Goal: Task Accomplishment & Management: Manage account settings

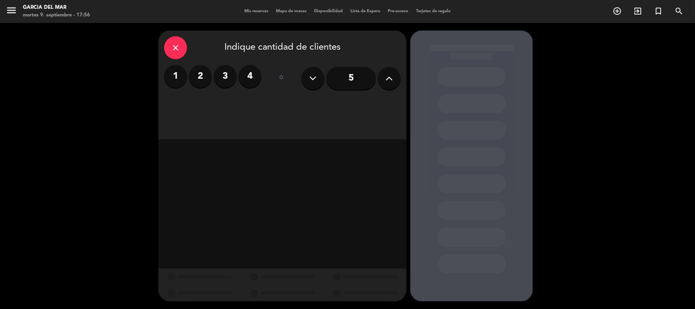
click at [248, 11] on span "Mis reservas" at bounding box center [256, 11] width 32 height 4
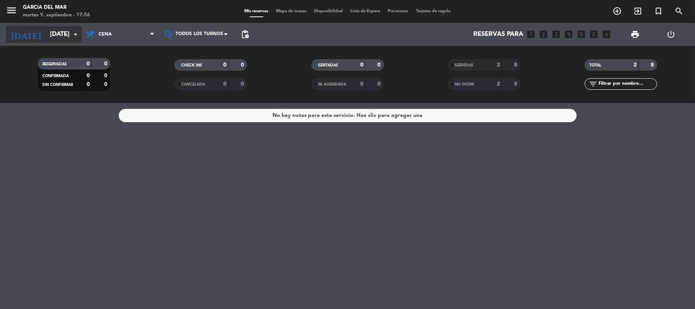
click at [63, 34] on input "[DATE]" at bounding box center [87, 34] width 82 height 15
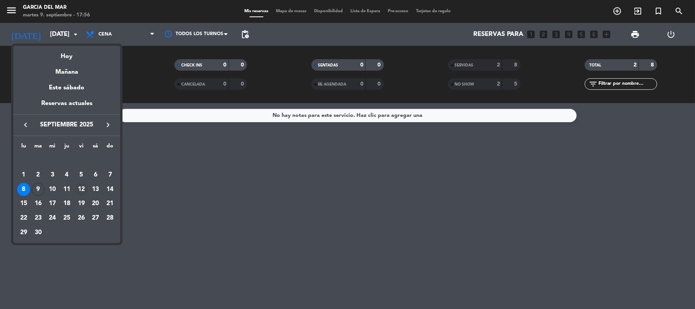
click at [82, 190] on div "12" at bounding box center [81, 189] width 13 height 13
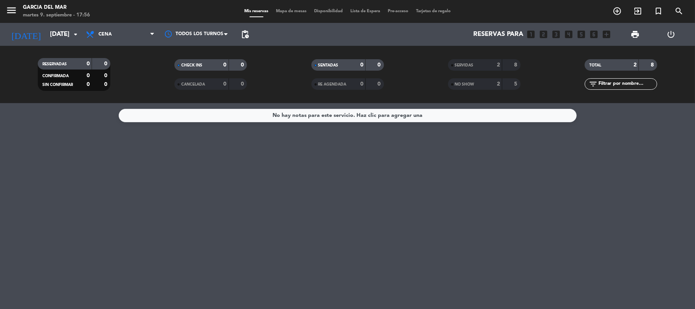
type input "[DATE]"
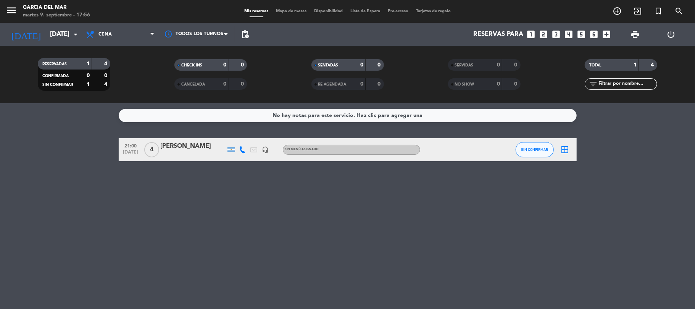
click at [199, 144] on div "[PERSON_NAME]" at bounding box center [193, 146] width 65 height 10
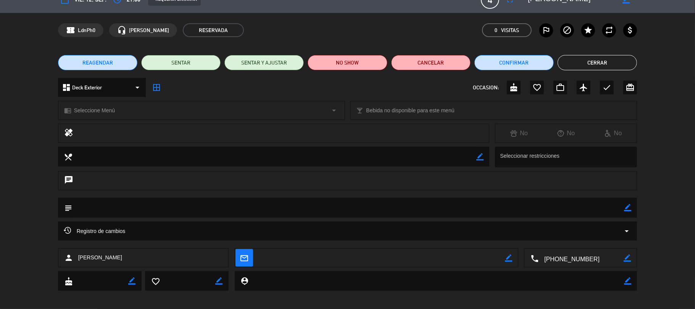
scroll to position [18, 0]
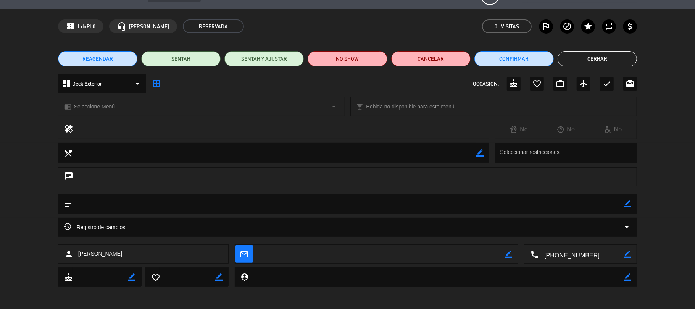
click at [626, 202] on icon "border_color" at bounding box center [627, 203] width 7 height 7
click at [392, 205] on textarea at bounding box center [348, 203] width 552 height 19
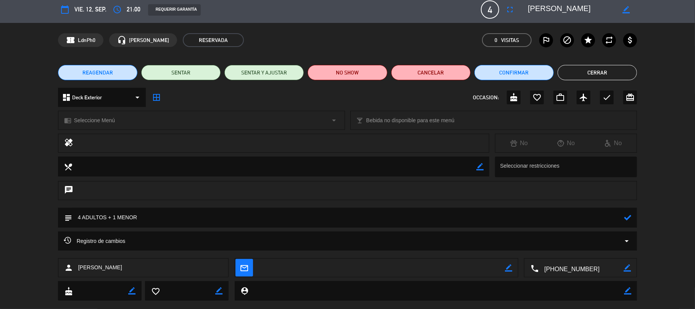
scroll to position [0, 0]
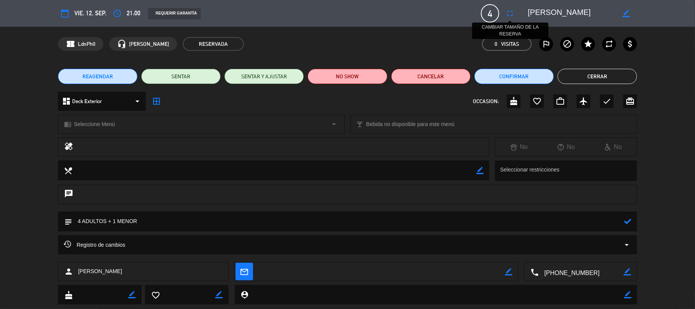
type textarea "4 ADULTOS + 1 MENOR"
click at [510, 10] on icon "fullscreen" at bounding box center [509, 13] width 9 height 9
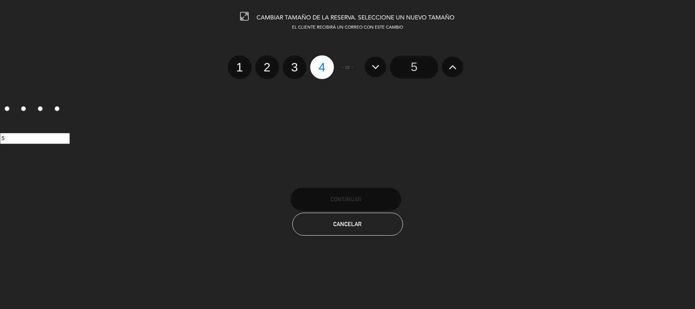
click at [414, 67] on input "5" at bounding box center [414, 67] width 48 height 23
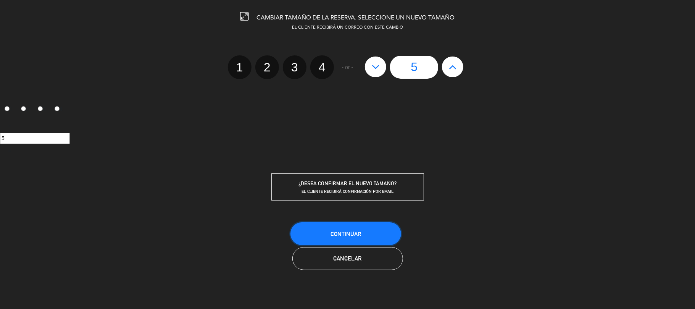
click at [365, 235] on button "Continuar" at bounding box center [345, 233] width 111 height 23
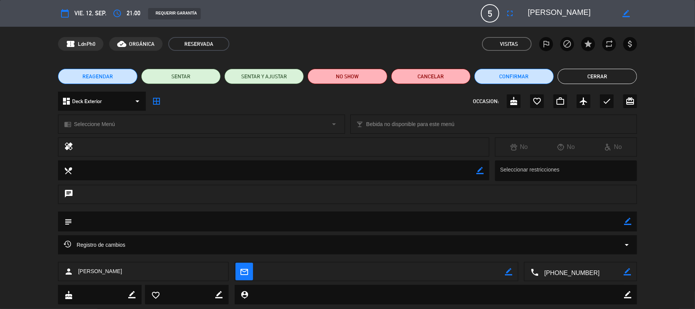
click at [549, 221] on textarea at bounding box center [348, 220] width 552 height 19
click at [630, 221] on icon "border_color" at bounding box center [627, 221] width 7 height 7
click at [323, 216] on textarea at bounding box center [348, 220] width 552 height 19
type textarea "4 + 1 MENOR."
click at [626, 223] on icon at bounding box center [627, 221] width 7 height 7
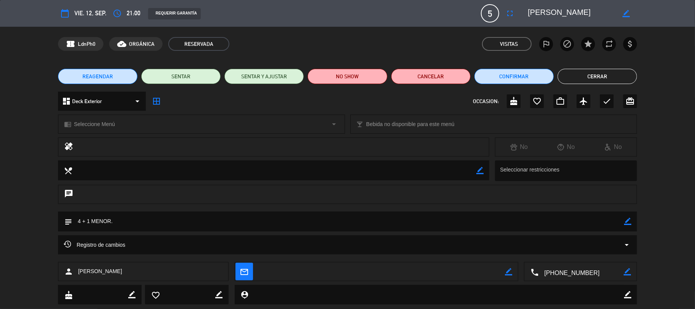
click at [610, 73] on button "Cerrar" at bounding box center [597, 76] width 79 height 15
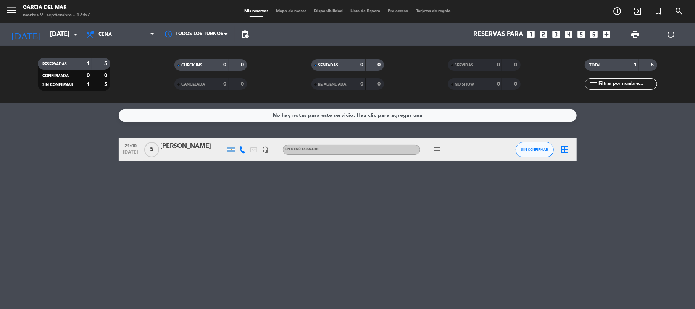
click at [436, 148] on icon "subject" at bounding box center [437, 149] width 9 height 9
click at [451, 219] on div "No hay notas para este servicio. Haz clic para agregar una 21:00 [DATE] 5 [PERS…" at bounding box center [347, 206] width 695 height 206
click at [390, 234] on div "No hay notas para este servicio. Haz clic para agregar una 21:00 [DATE] 5 [PERS…" at bounding box center [347, 206] width 695 height 206
click at [69, 34] on input "[DATE]" at bounding box center [87, 34] width 82 height 15
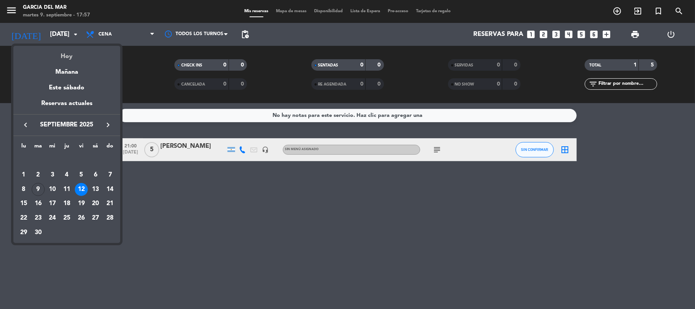
click at [66, 54] on div "Hoy" at bounding box center [66, 54] width 107 height 16
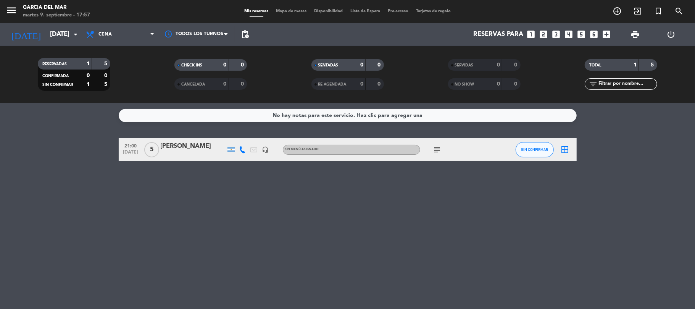
type input "[DATE]"
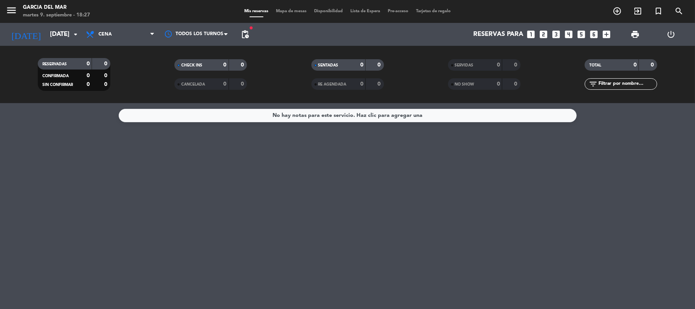
click at [250, 34] on span "pending_actions" at bounding box center [244, 34] width 15 height 15
click at [249, 34] on span "pending_actions" at bounding box center [244, 34] width 9 height 9
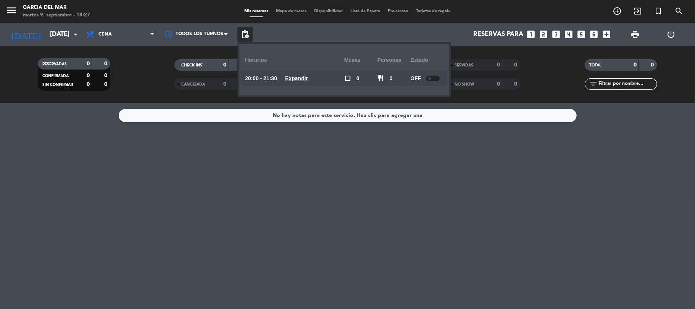
click at [249, 34] on span "pending_actions" at bounding box center [244, 34] width 9 height 9
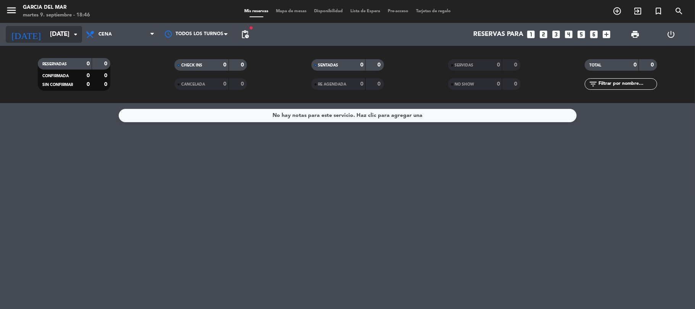
click at [47, 31] on input "[DATE]" at bounding box center [87, 34] width 82 height 15
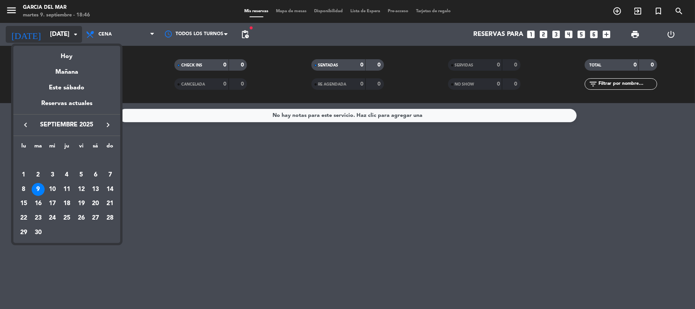
click at [47, 31] on div at bounding box center [347, 154] width 695 height 309
